Goal: Task Accomplishment & Management: Manage account settings

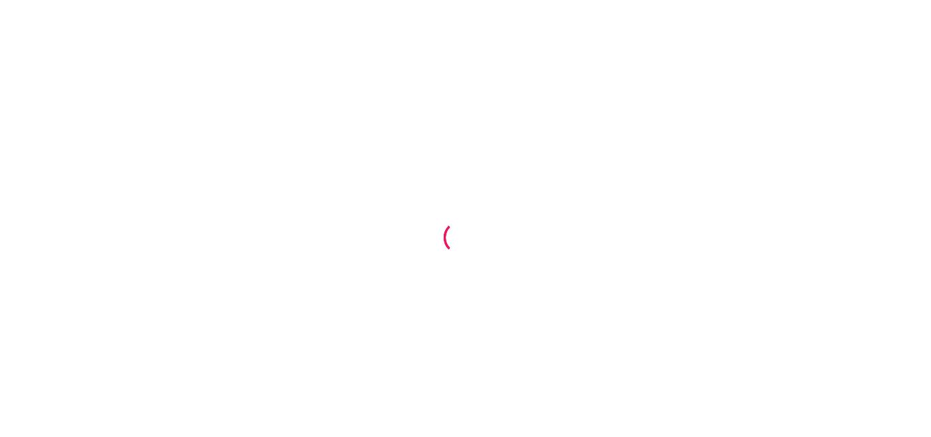
click at [171, 198] on div at bounding box center [465, 218] width 931 height 437
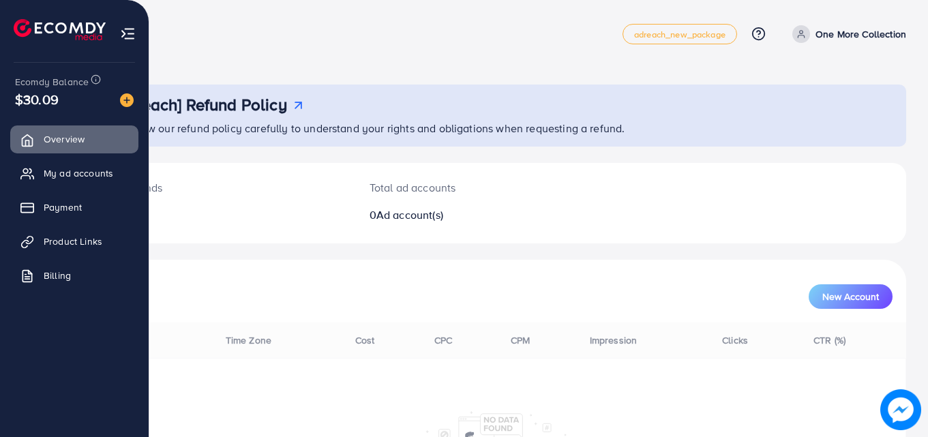
click at [45, 356] on ul "Overview My ad accounts Payment Product Links Billing" at bounding box center [74, 243] width 149 height 247
click at [67, 40] on img at bounding box center [60, 29] width 92 height 21
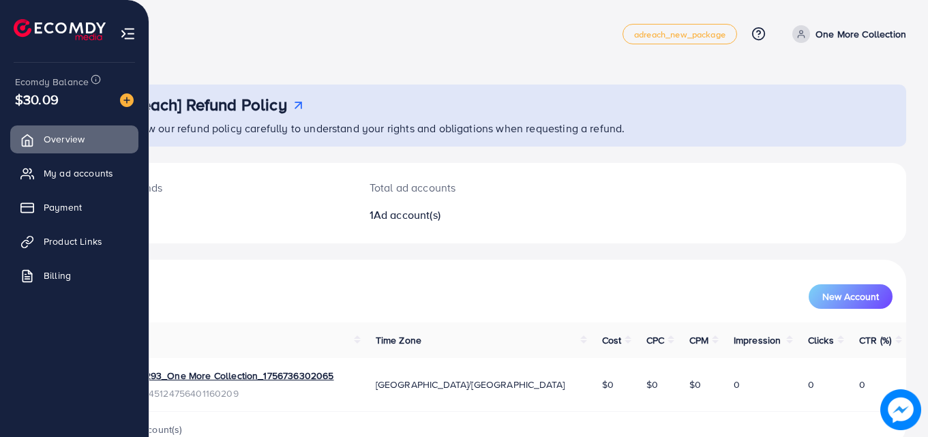
click at [71, 398] on div "Ecomdy Balance $30.09 Overview My ad accounts Payment Product Links Billing" at bounding box center [74, 218] width 149 height 437
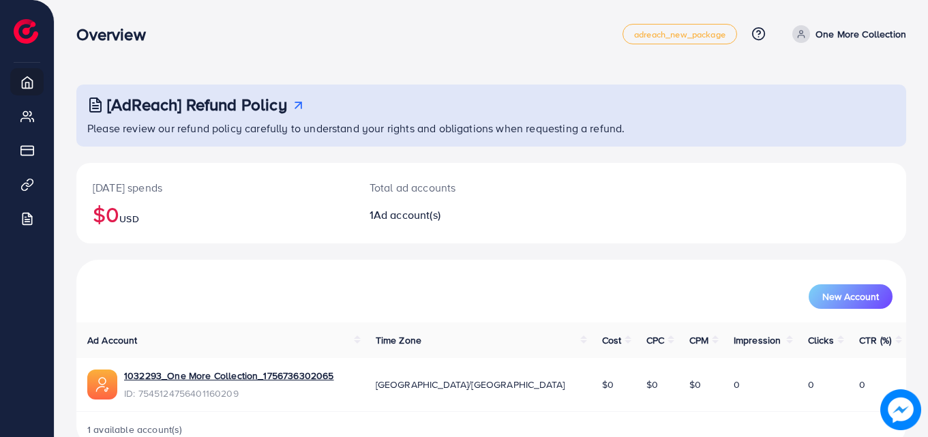
scroll to position [32, 0]
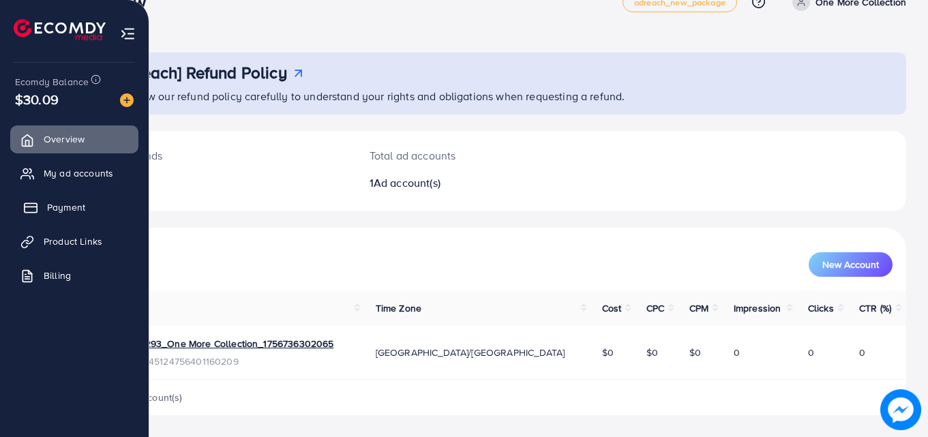
click at [40, 213] on link "Payment" at bounding box center [74, 207] width 128 height 27
click at [48, 247] on span "Product Links" at bounding box center [76, 241] width 59 height 14
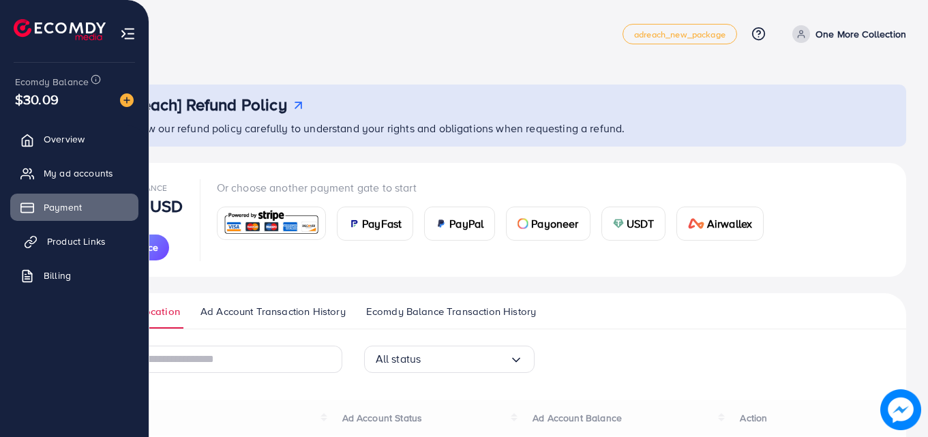
click at [48, 247] on span "Product Links" at bounding box center [76, 241] width 59 height 14
click at [30, 239] on icon at bounding box center [31, 242] width 14 height 14
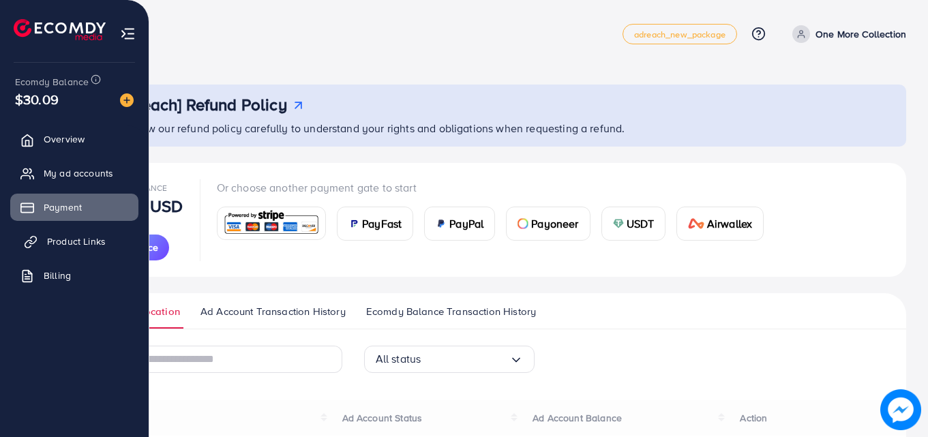
click at [30, 239] on icon at bounding box center [31, 242] width 14 height 14
click at [48, 239] on span "Product Links" at bounding box center [76, 241] width 59 height 14
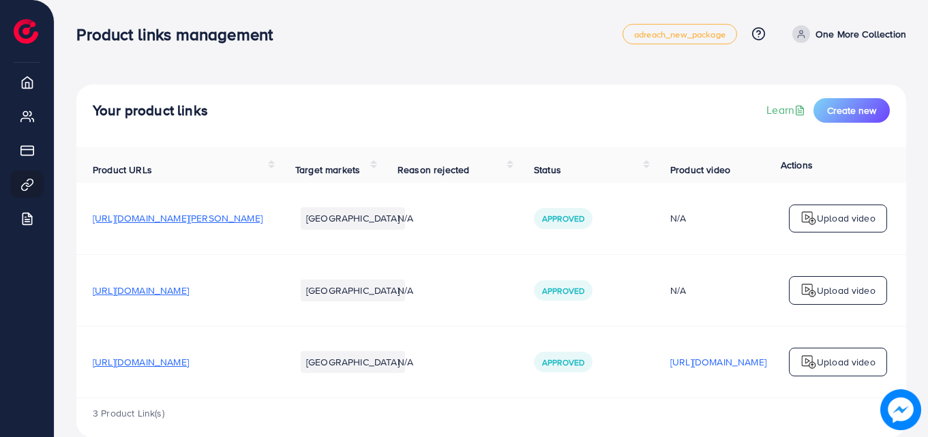
scroll to position [31, 0]
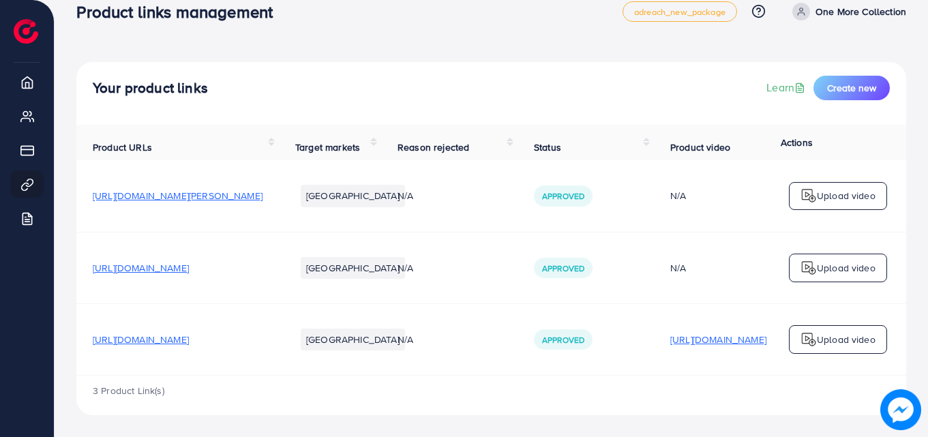
click at [737, 341] on p "https://files.ecomdy.com/videos/db1ccf1c-94b5-4ed9-b8fe-6f2110716459-1757522912…" at bounding box center [718, 339] width 96 height 16
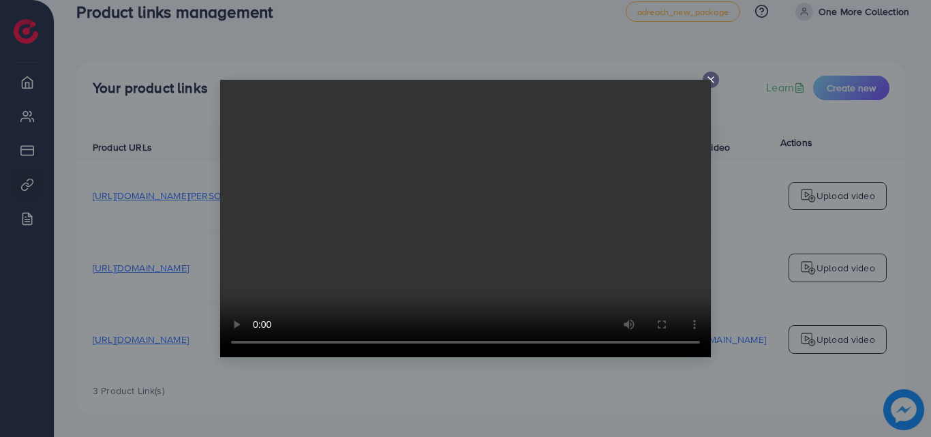
click at [608, 163] on video at bounding box center [465, 218] width 491 height 277
click at [522, 190] on video at bounding box center [465, 218] width 491 height 277
click at [712, 77] on icon at bounding box center [710, 79] width 11 height 11
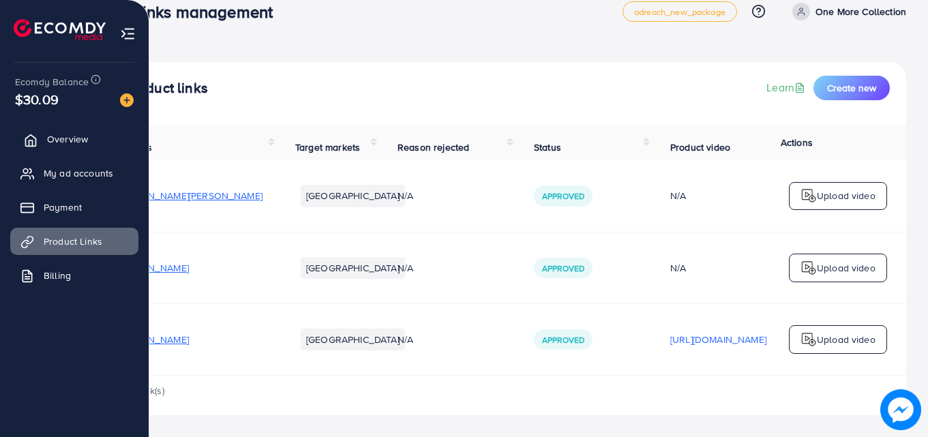
click at [85, 144] on span "Overview" at bounding box center [67, 139] width 41 height 14
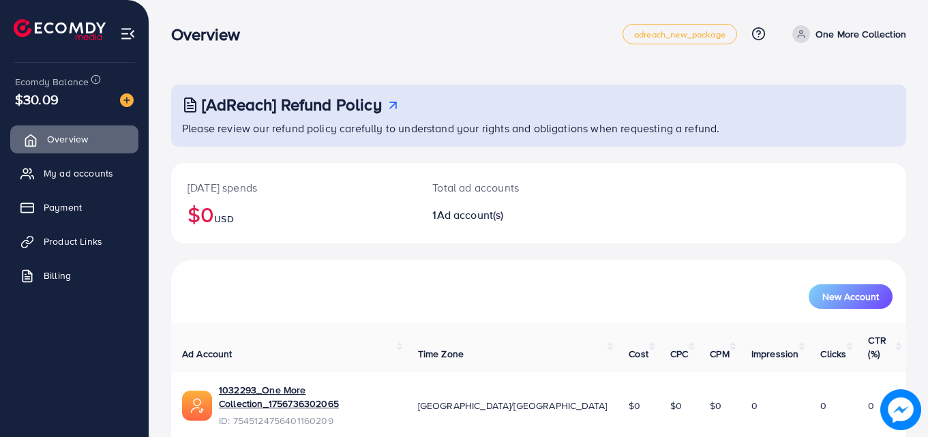
click at [81, 152] on link "Overview" at bounding box center [74, 138] width 128 height 27
